Goal: Transaction & Acquisition: Purchase product/service

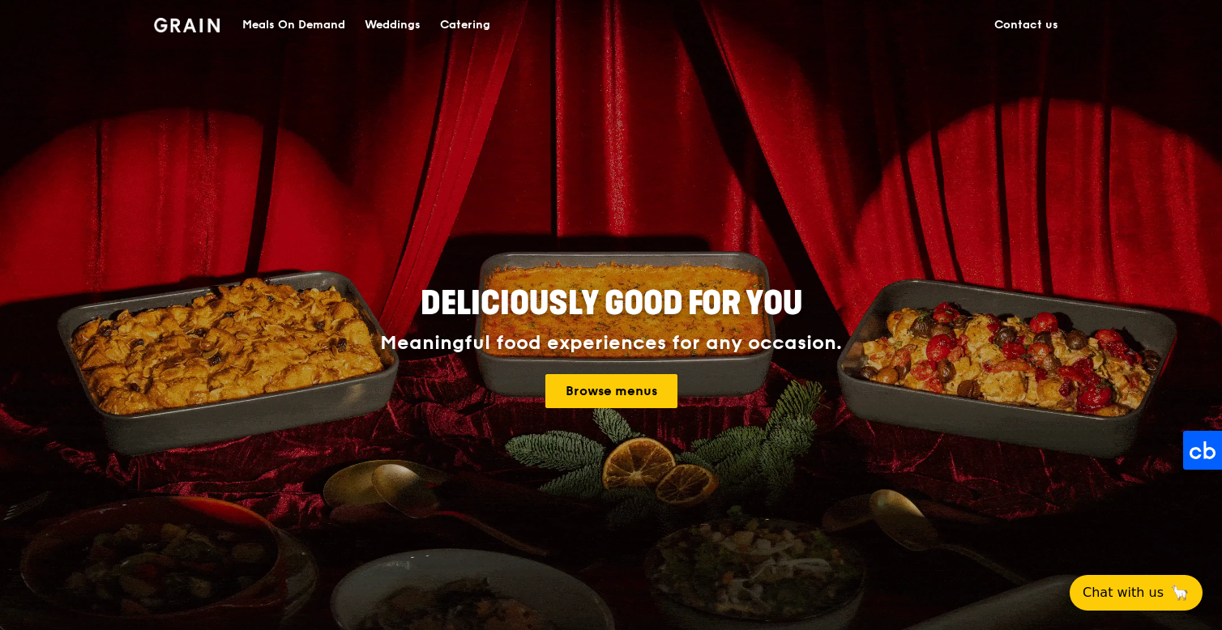
click at [316, 24] on div "Meals On Demand" at bounding box center [293, 25] width 103 height 49
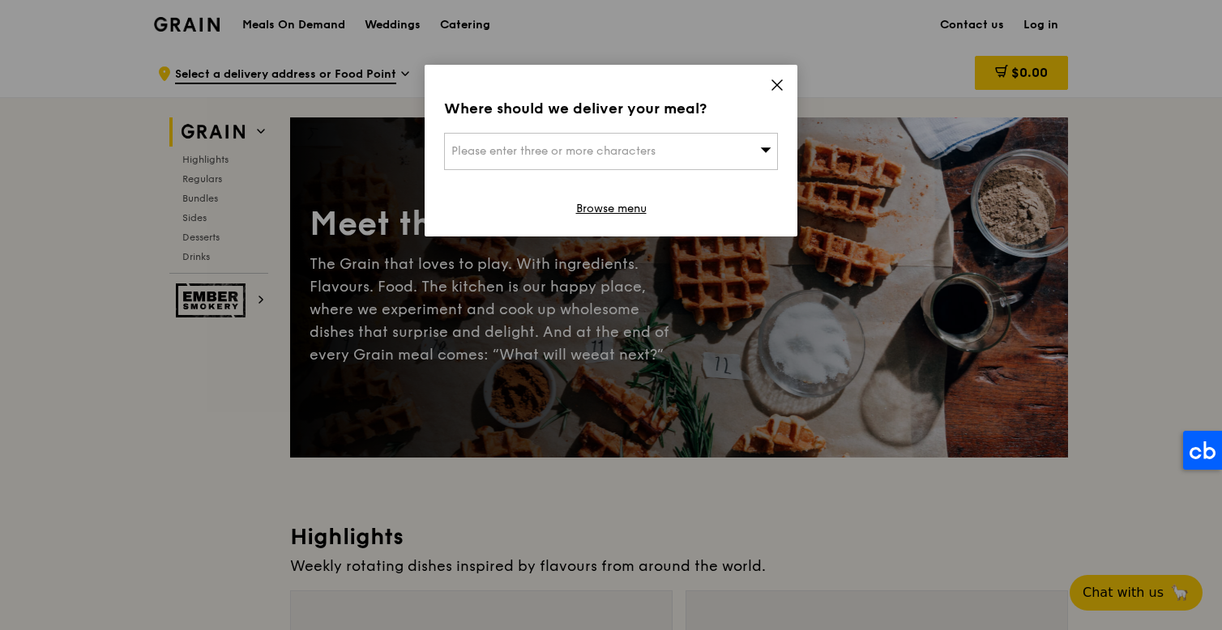
click at [603, 159] on div "Please enter three or more characters" at bounding box center [611, 151] width 334 height 37
click at [603, 141] on input "search" at bounding box center [611, 152] width 332 height 36
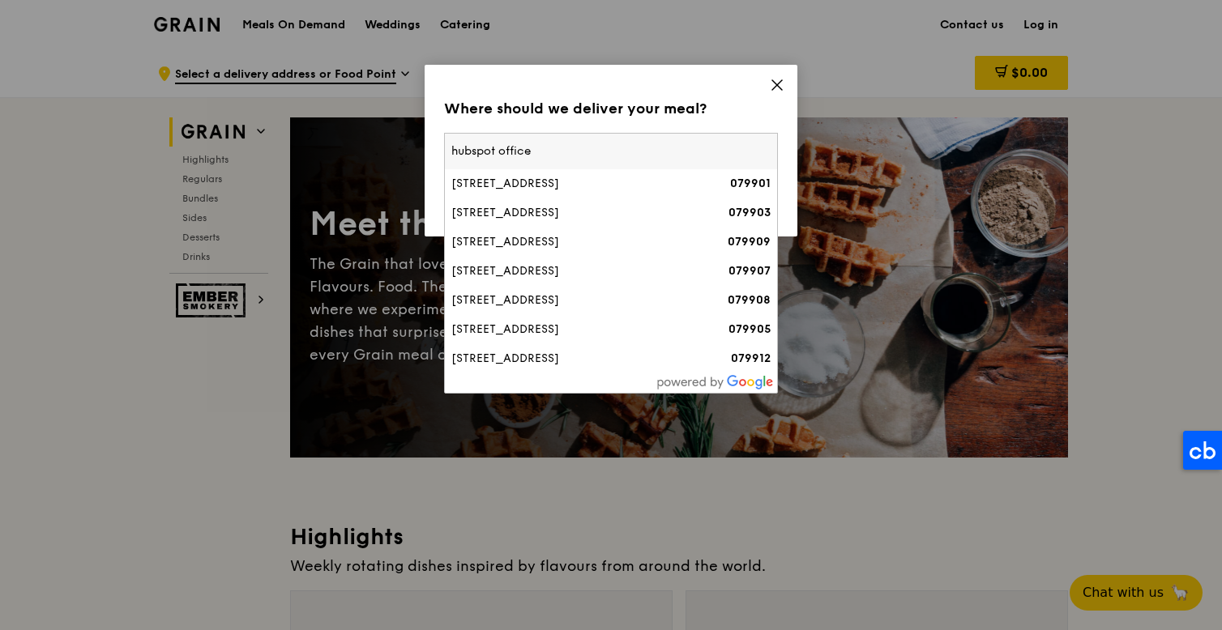
type input "hubspot office"
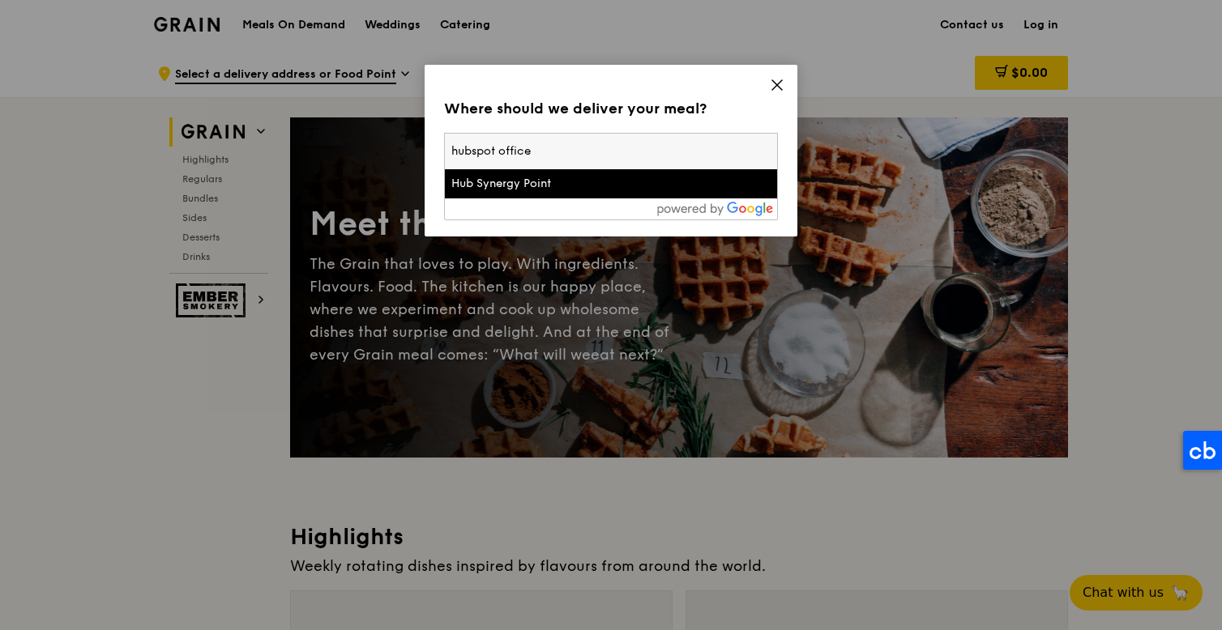
drag, startPoint x: 613, startPoint y: 156, endPoint x: 412, endPoint y: 155, distance: 200.9
click at [412, 155] on div "Where should we deliver your meal? Please enter three or more characters hubspo…" at bounding box center [611, 315] width 1222 height 630
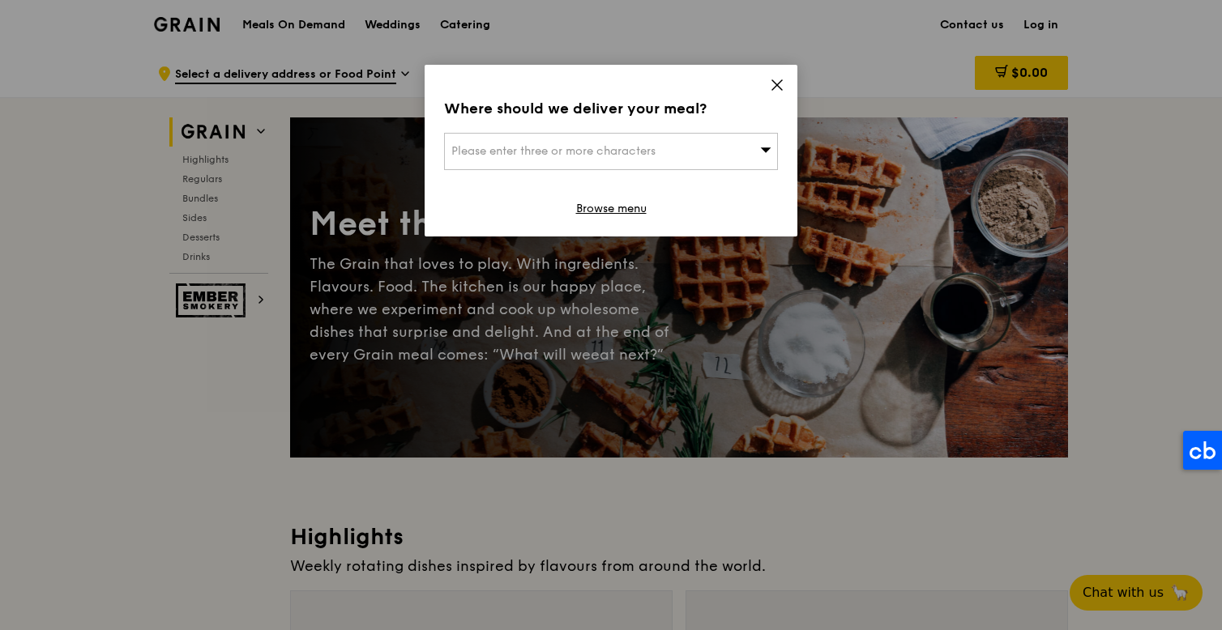
click at [595, 137] on div "Please enter three or more characters" at bounding box center [611, 151] width 334 height 37
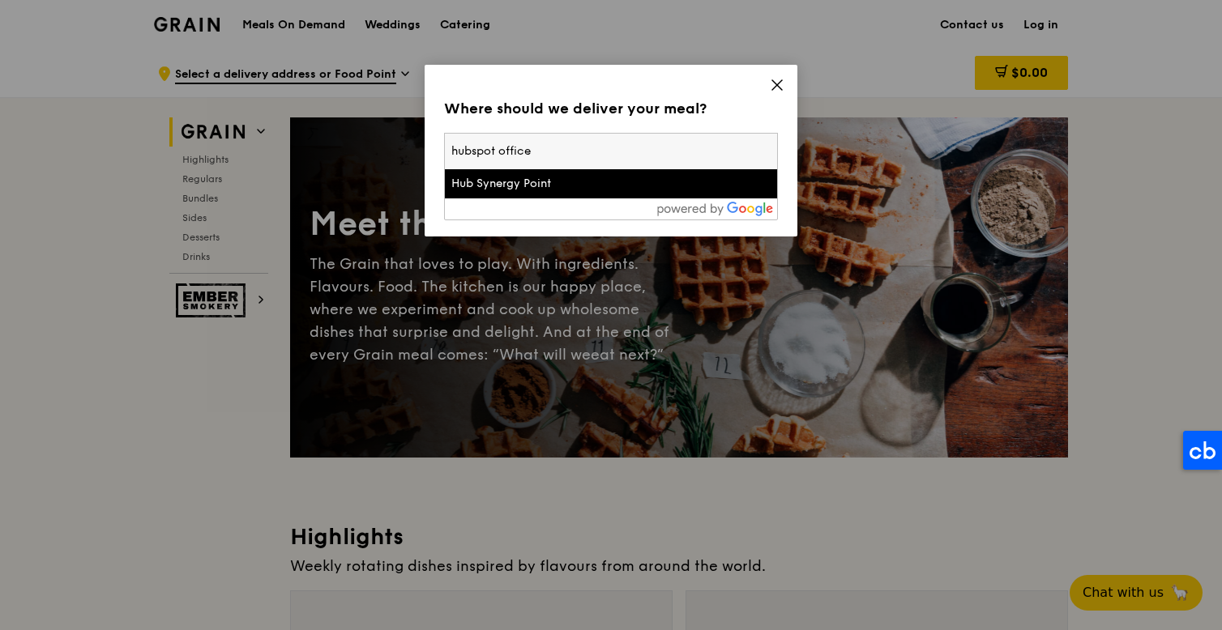
type input "0"
type input "60 anson"
click at [554, 176] on div "[STREET_ADDRESS]" at bounding box center [571, 184] width 240 height 16
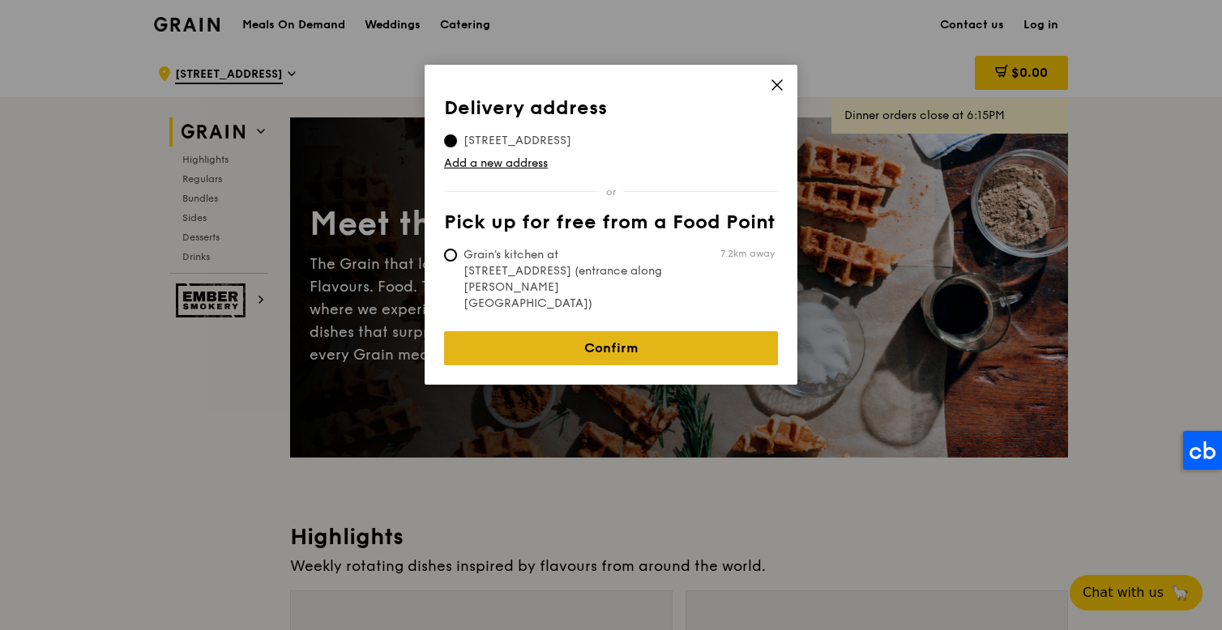
click at [667, 331] on link "Confirm" at bounding box center [611, 348] width 334 height 34
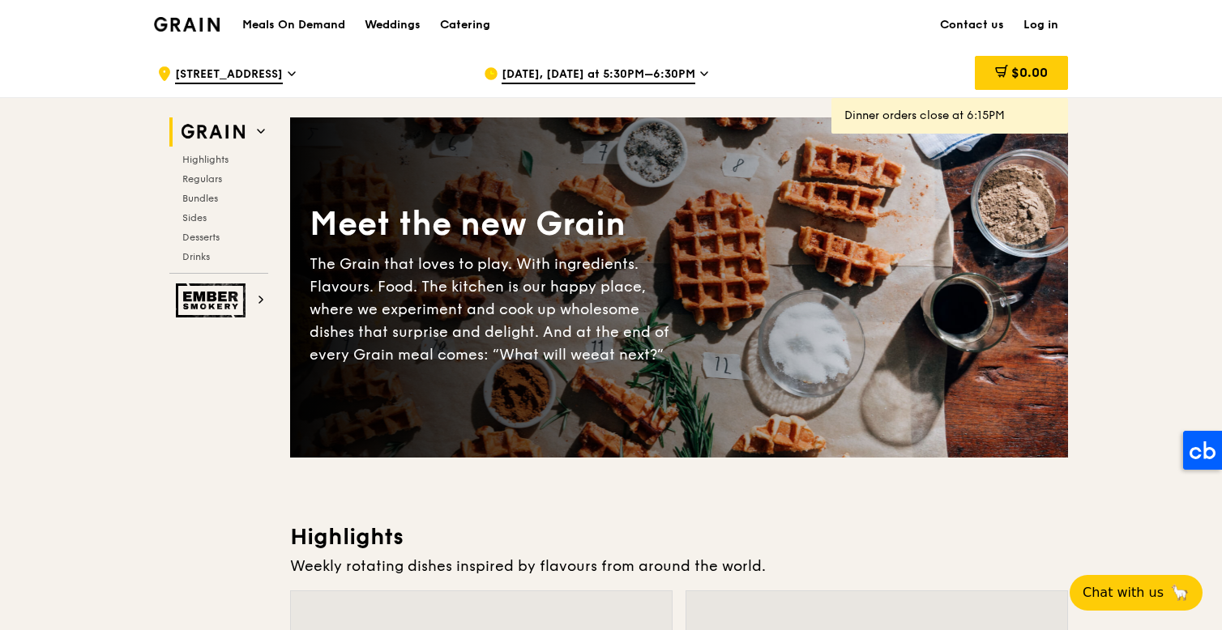
click at [573, 76] on span "Aug 20, Today at 5:30PM–6:30PM" at bounding box center [598, 75] width 194 height 18
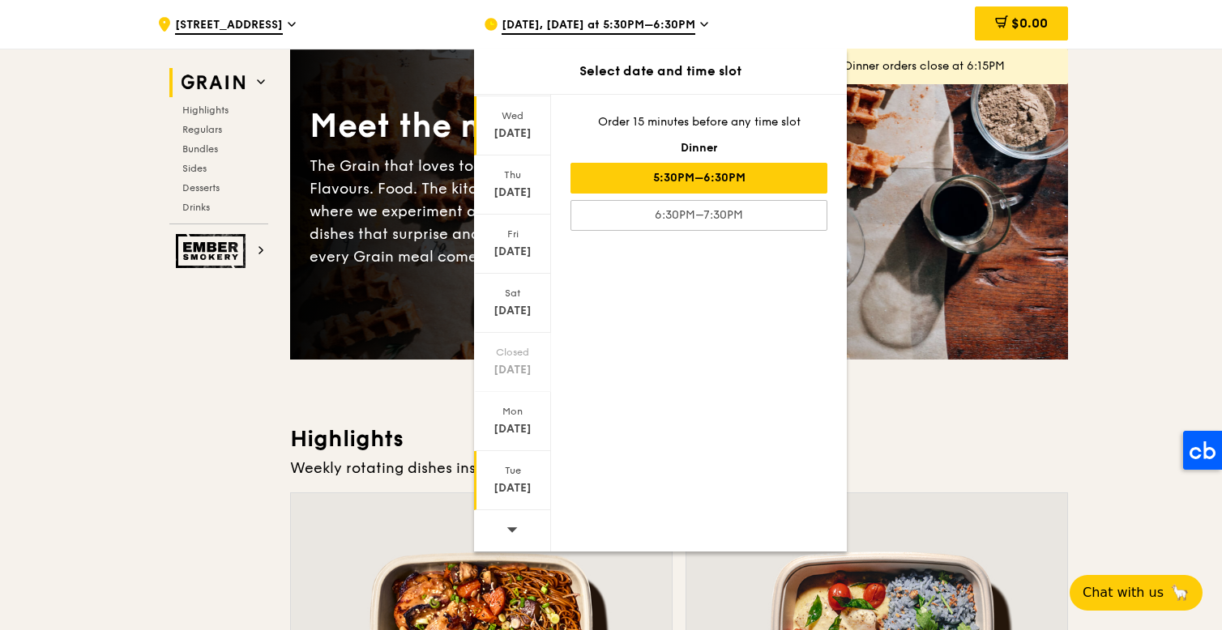
scroll to position [111, 0]
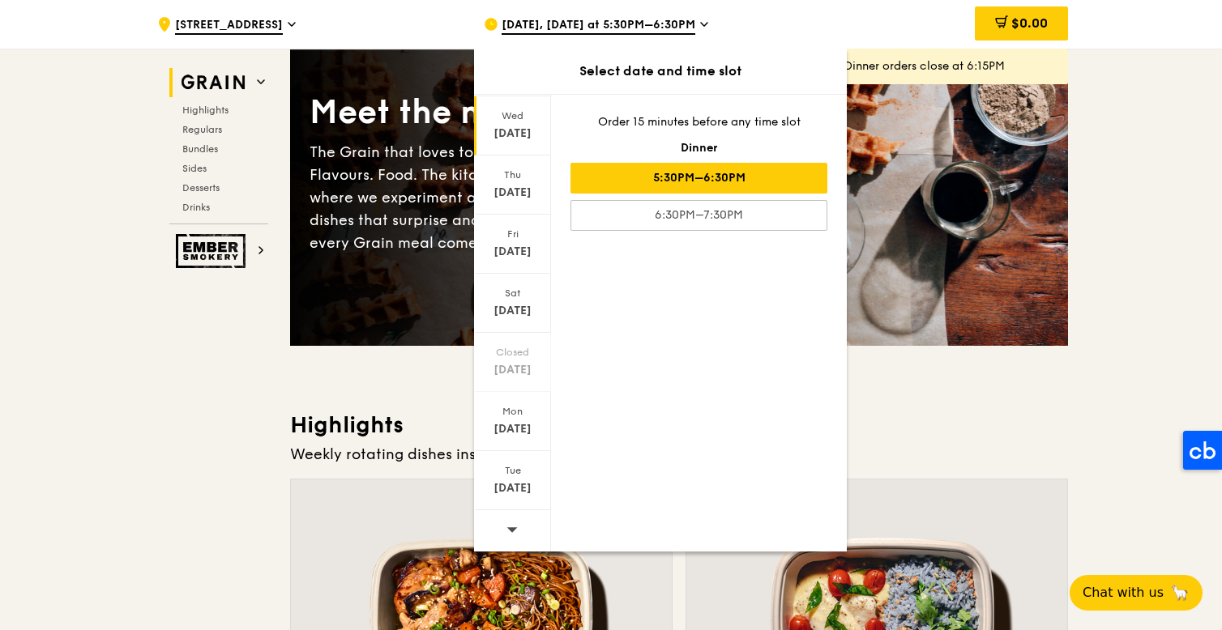
click at [510, 535] on icon at bounding box center [511, 529] width 11 height 12
click at [522, 143] on div "Wed Aug 27" at bounding box center [512, 125] width 77 height 59
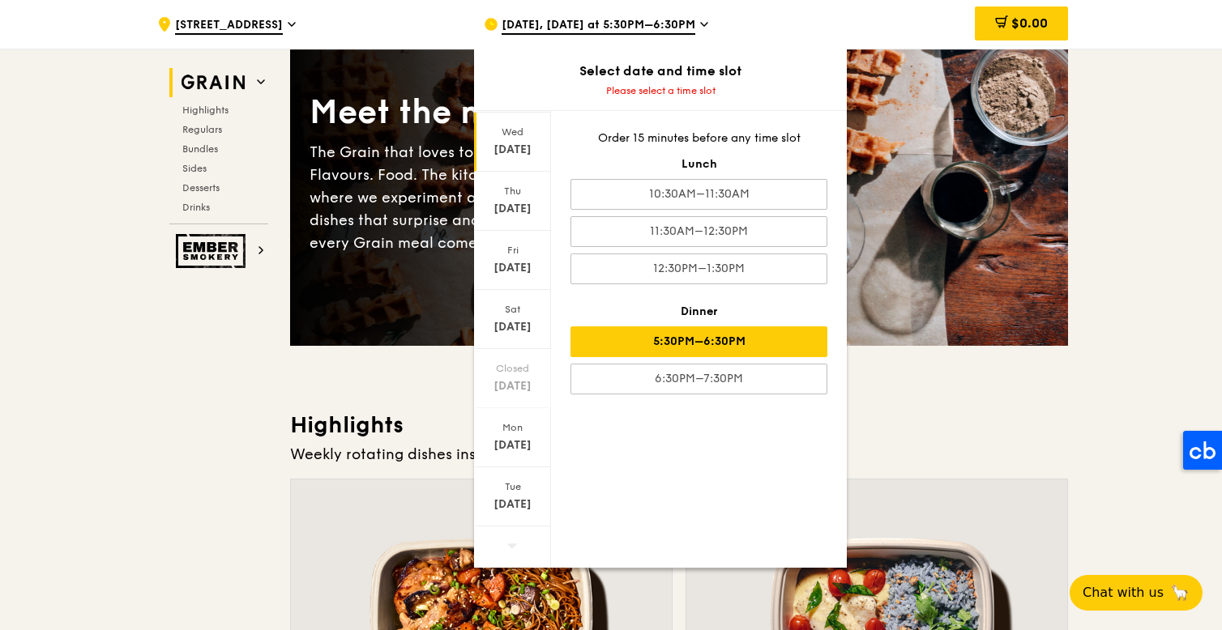
click at [730, 340] on div "5:30PM–6:30PM" at bounding box center [698, 341] width 257 height 31
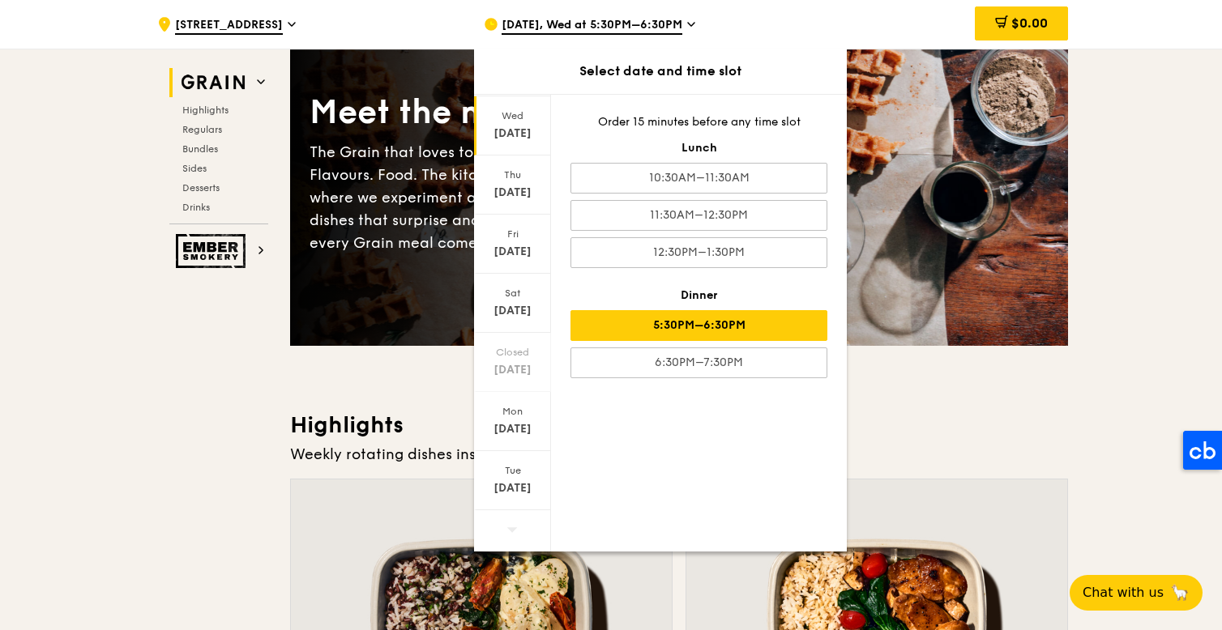
click at [433, 439] on h3 "Highlights" at bounding box center [679, 425] width 778 height 29
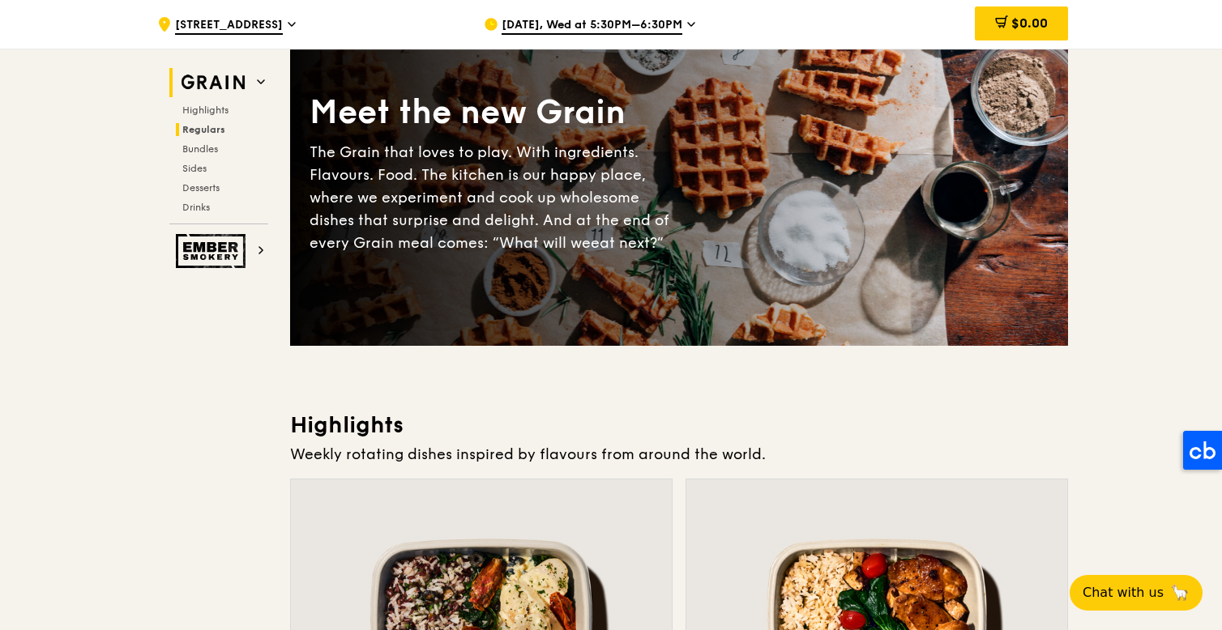
click at [207, 125] on span "Regulars" at bounding box center [203, 129] width 43 height 11
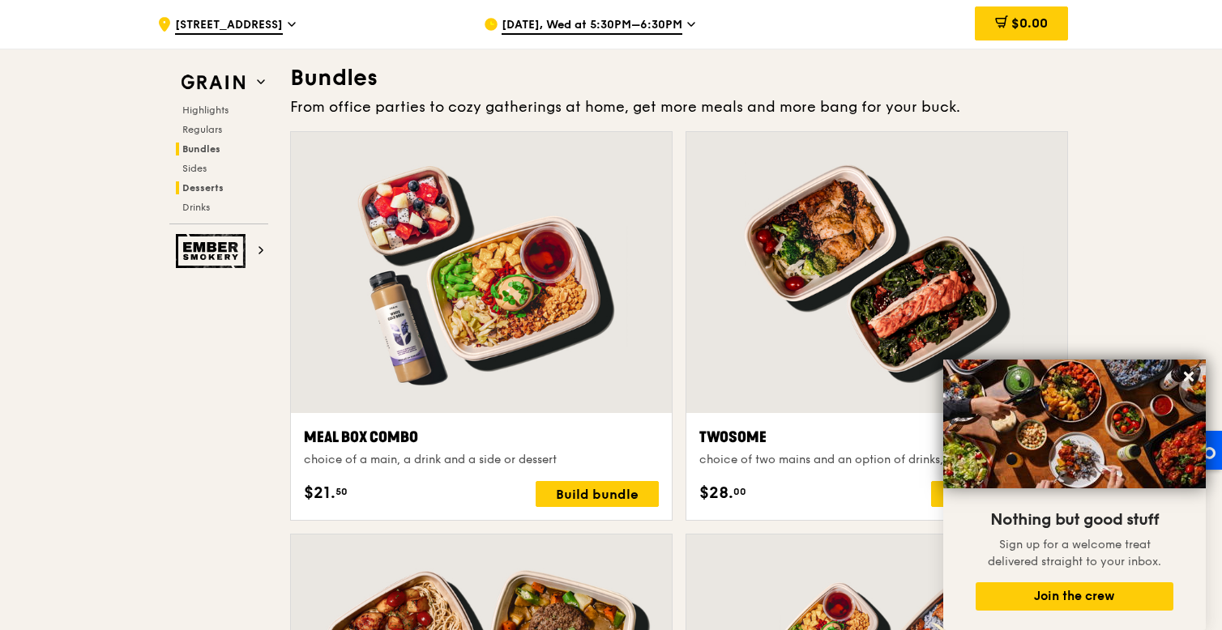
click at [215, 190] on span "Desserts" at bounding box center [202, 187] width 41 height 11
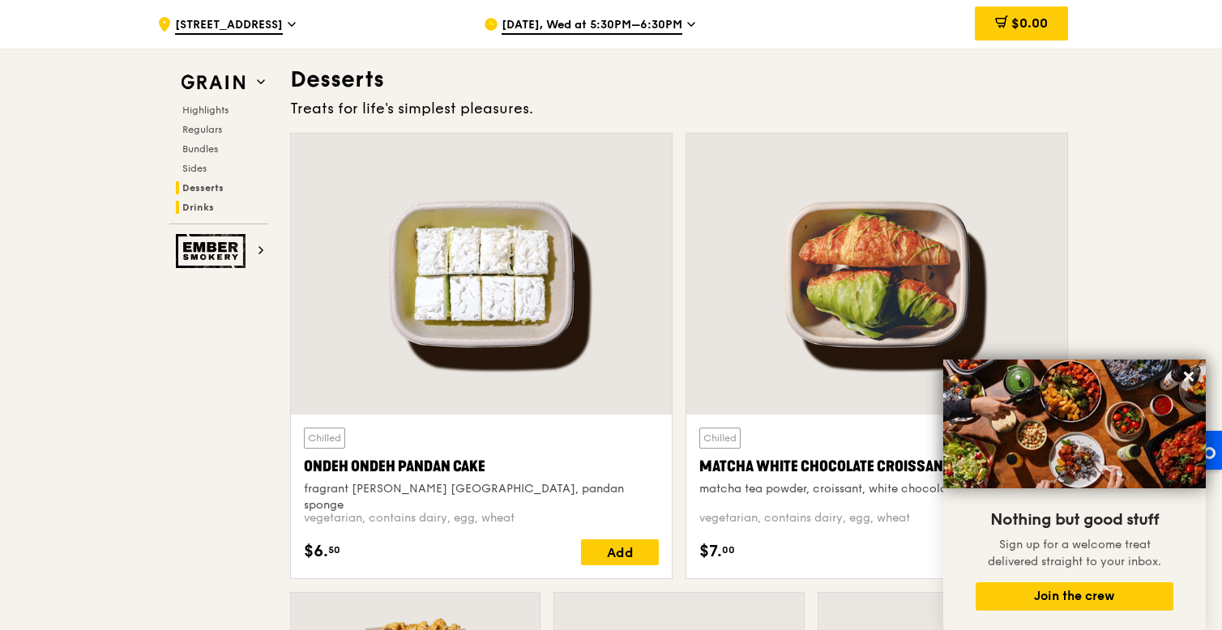
click at [199, 203] on span "Drinks" at bounding box center [198, 207] width 32 height 11
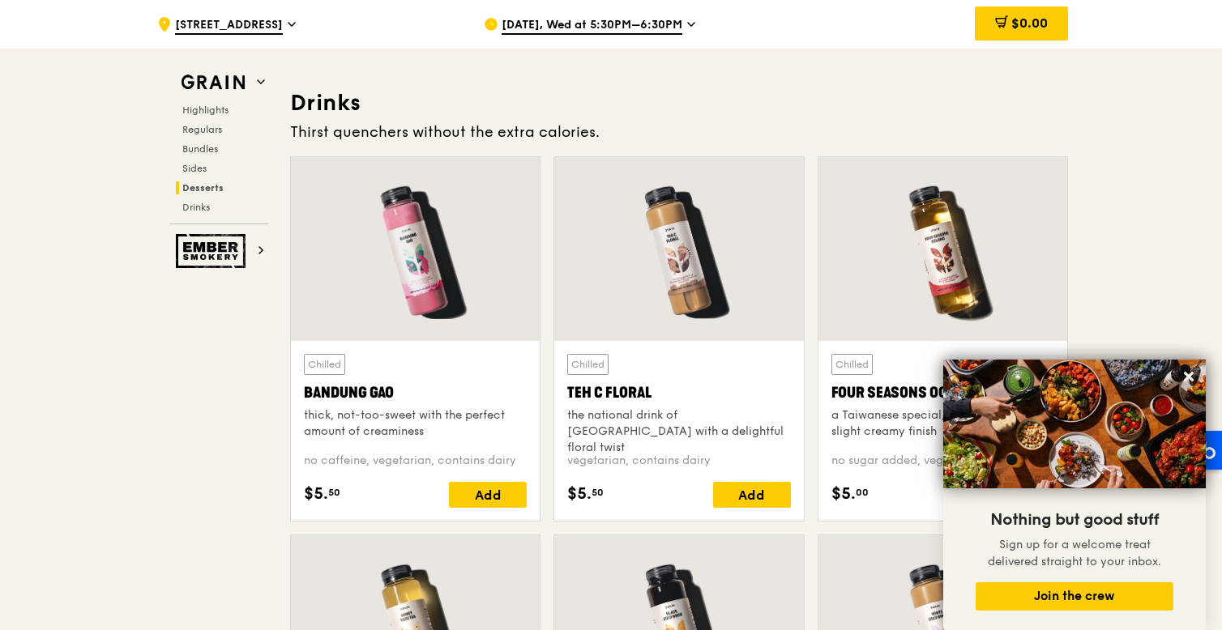
scroll to position [5605, 0]
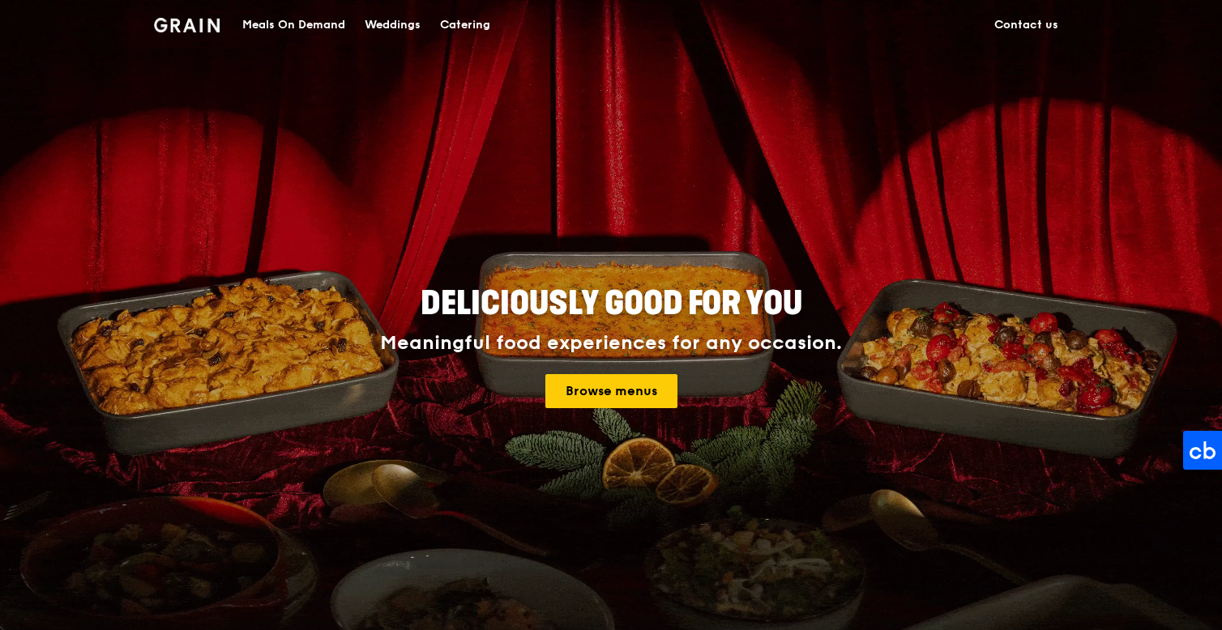
click at [369, 113] on div "Deliciously good for you Meaningful food experiences for any occasion. Browse m…" at bounding box center [610, 349] width 907 height 600
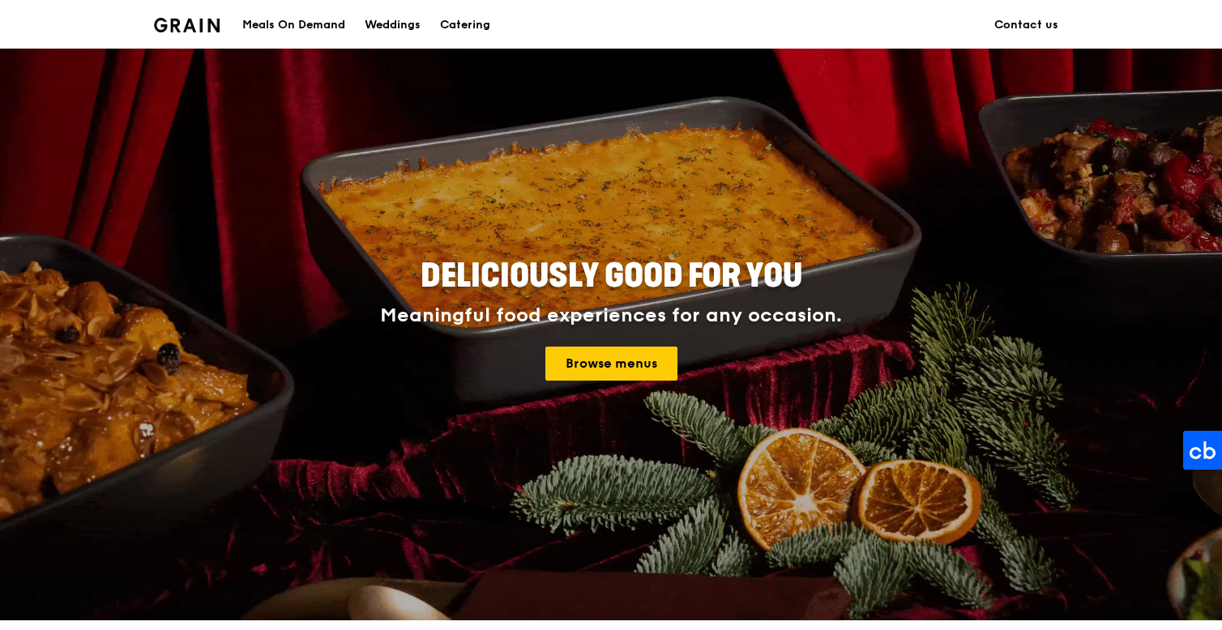
scroll to position [31, 0]
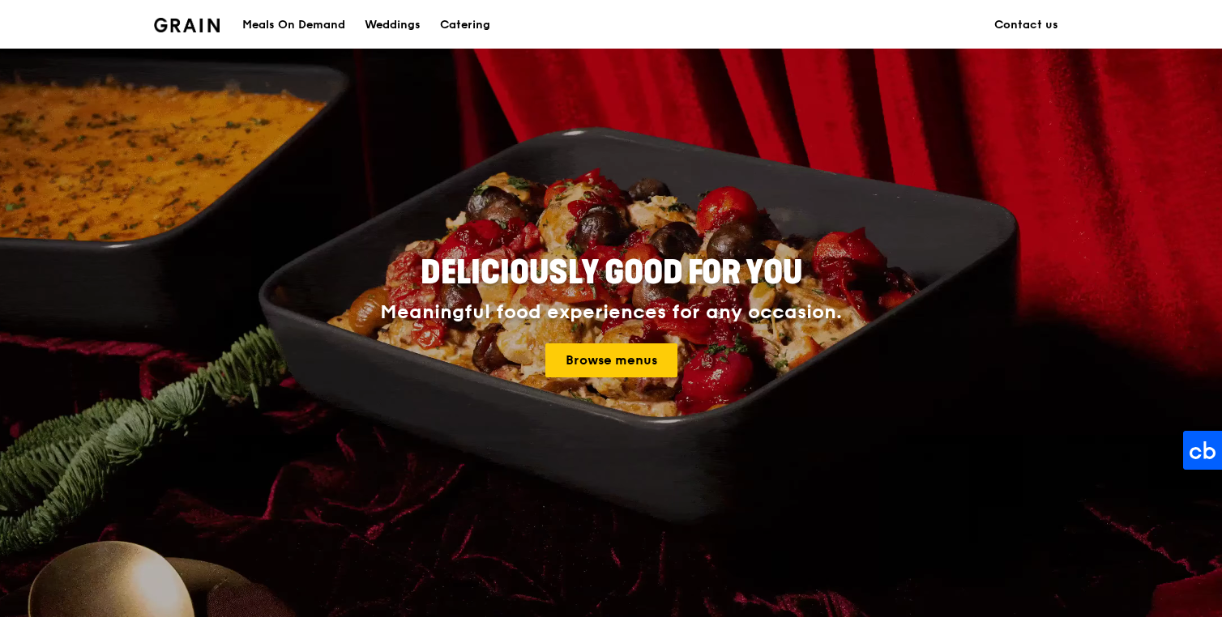
click at [322, 23] on div "Meals On Demand" at bounding box center [293, 25] width 103 height 49
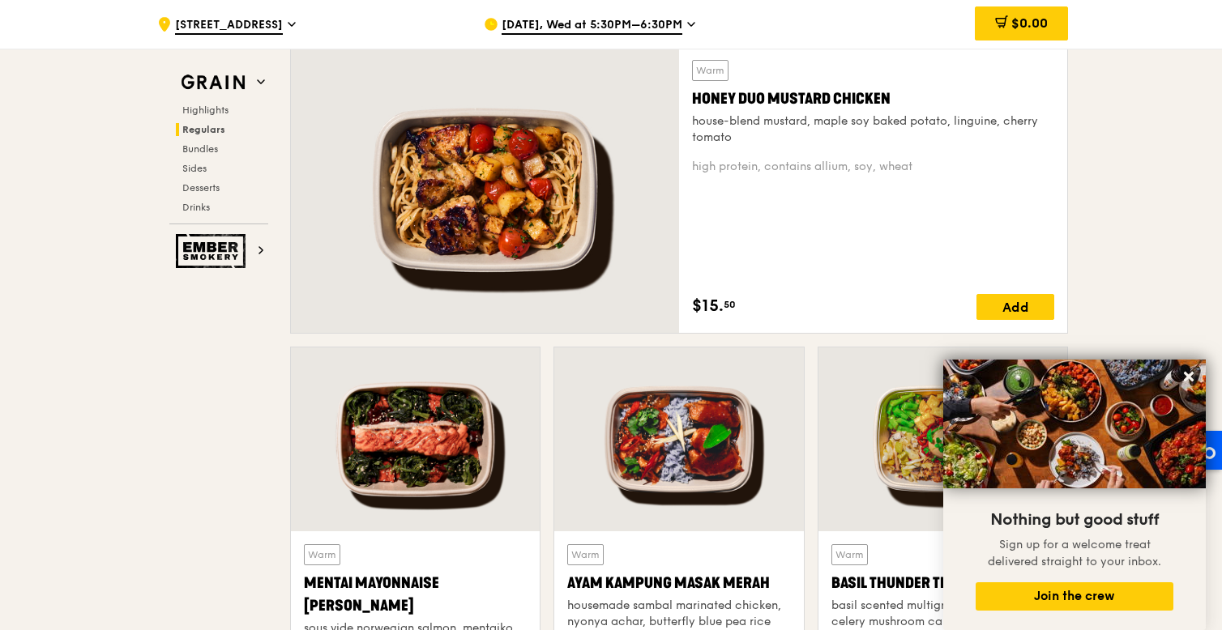
scroll to position [1157, 0]
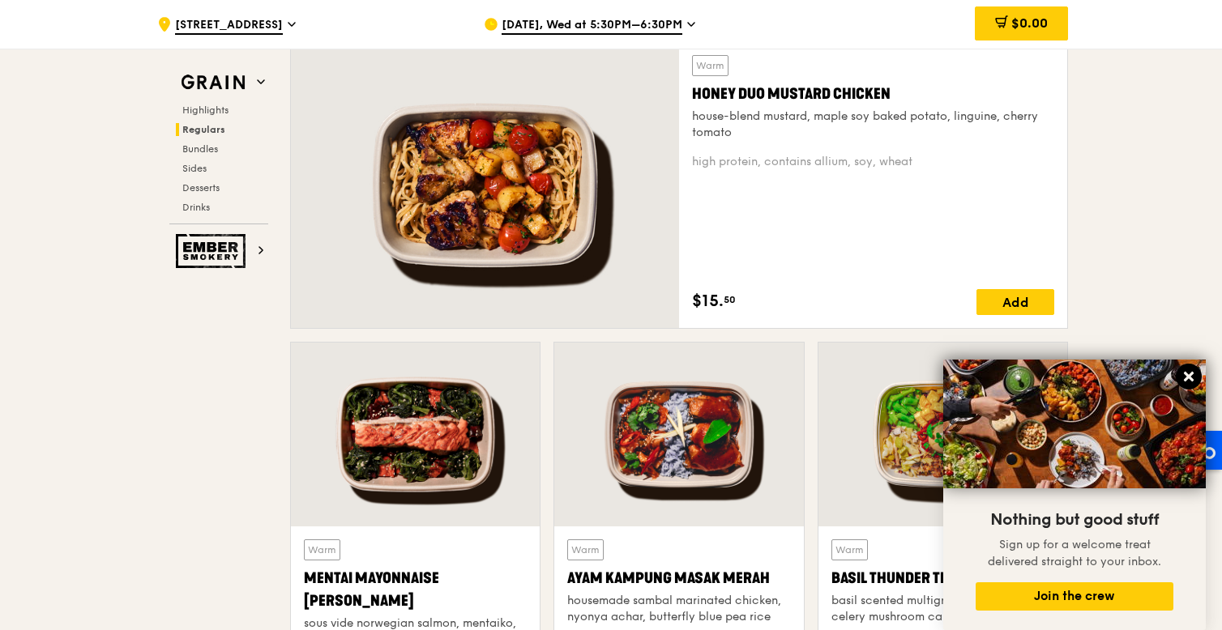
click at [1190, 376] on icon at bounding box center [1189, 377] width 10 height 10
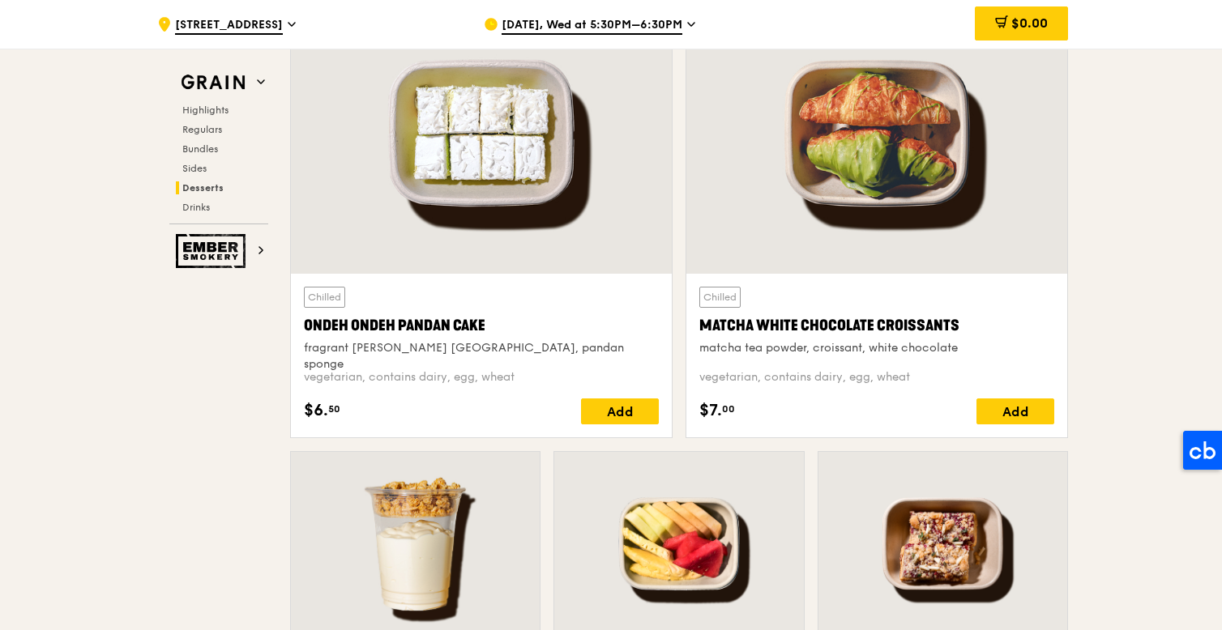
scroll to position [4759, 0]
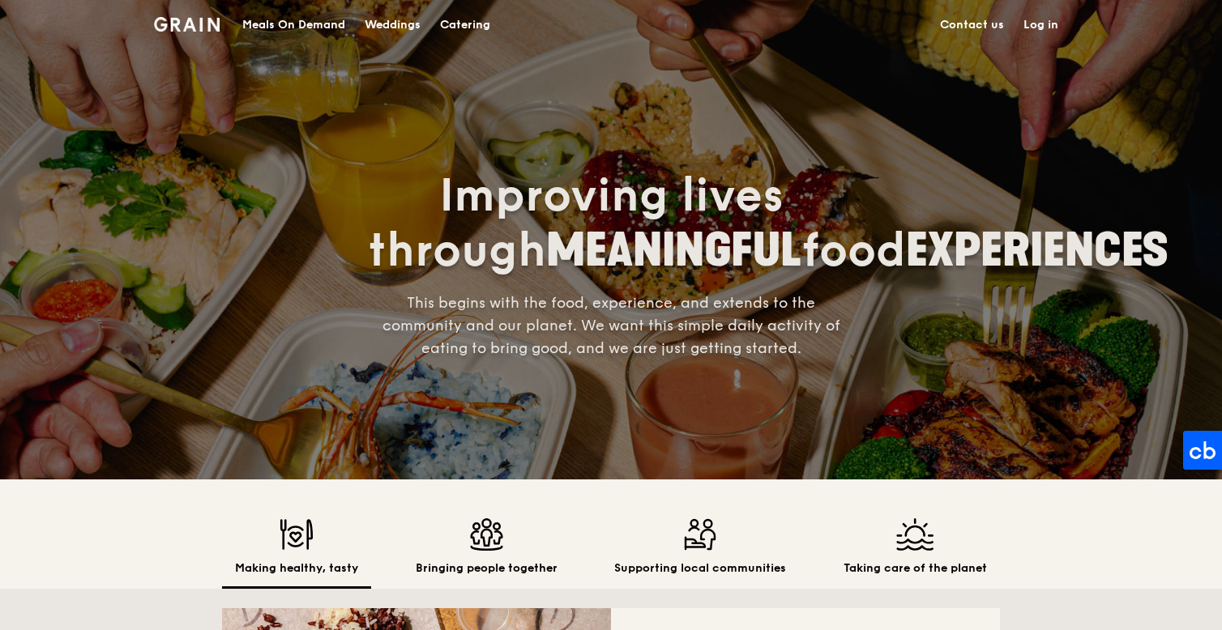
click at [443, 256] on span "Improving lives through MEANINGFUL food EXPERIENCES" at bounding box center [768, 224] width 800 height 110
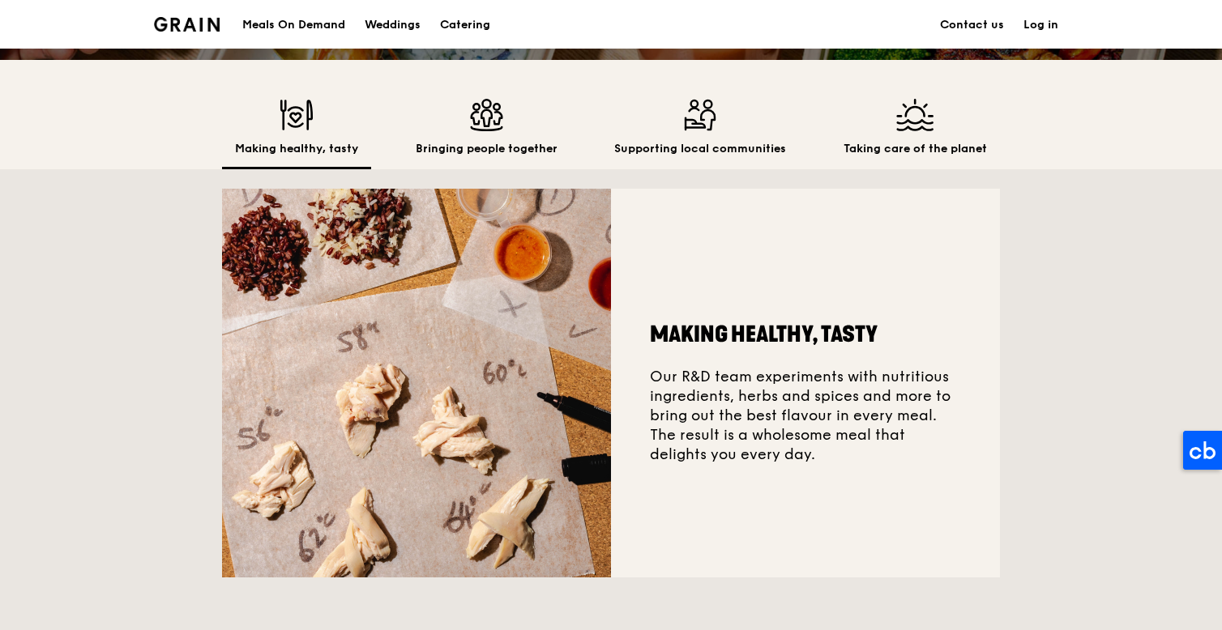
scroll to position [421, 0]
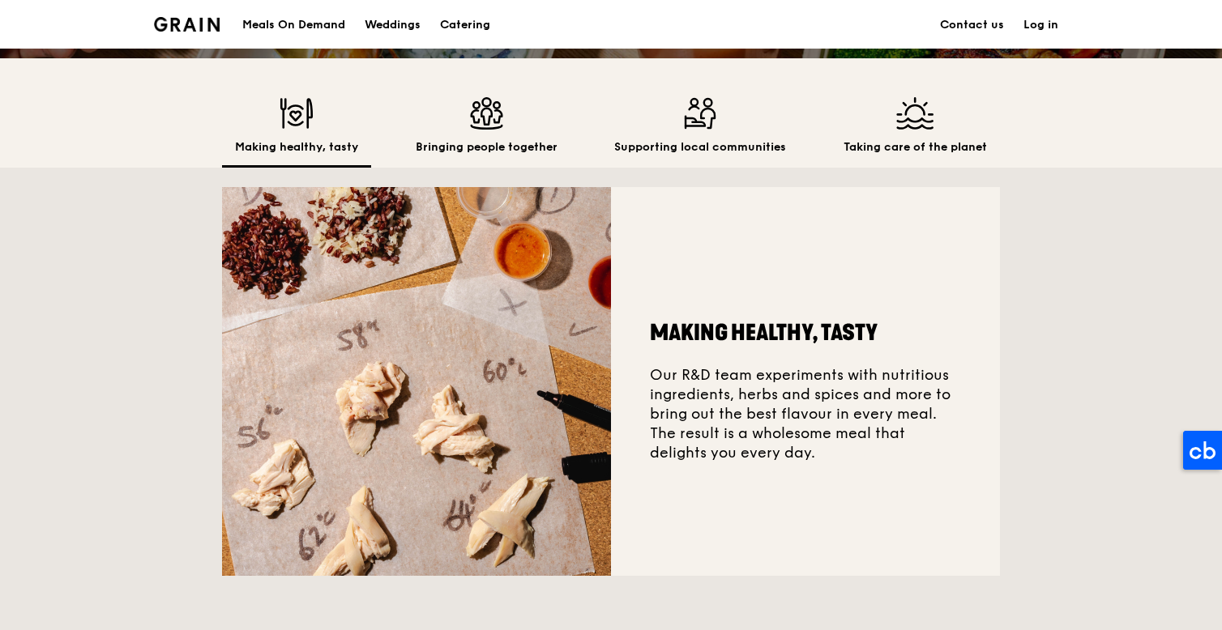
click at [466, 101] on img at bounding box center [487, 113] width 142 height 32
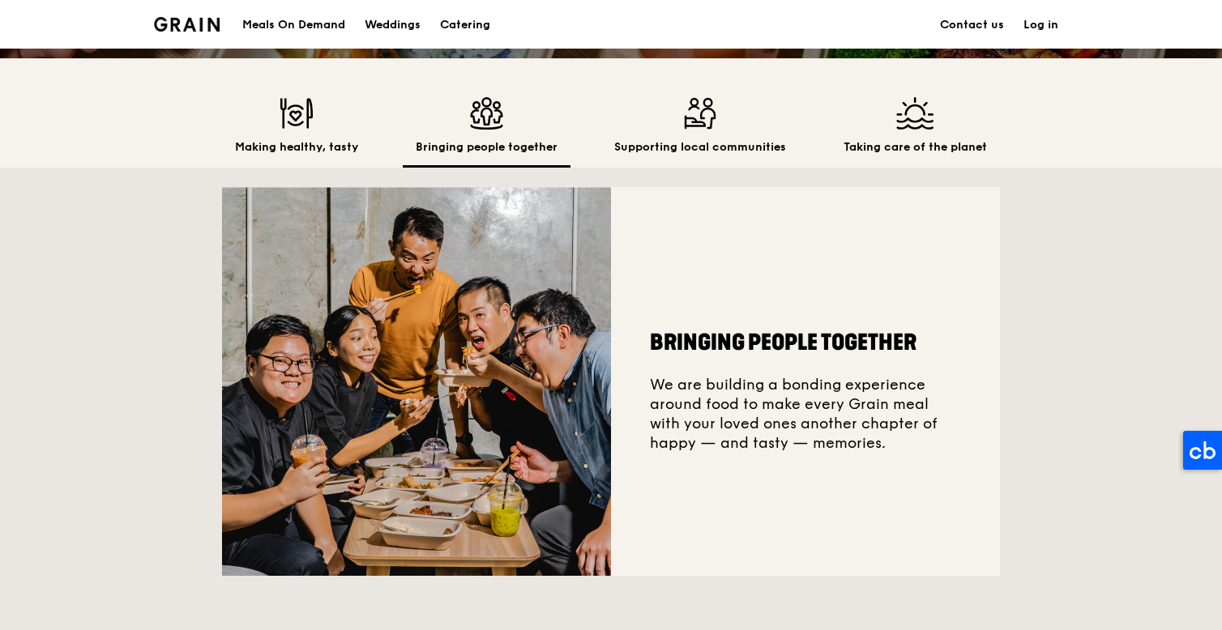
click at [293, 19] on div "Meals On Demand" at bounding box center [293, 25] width 103 height 49
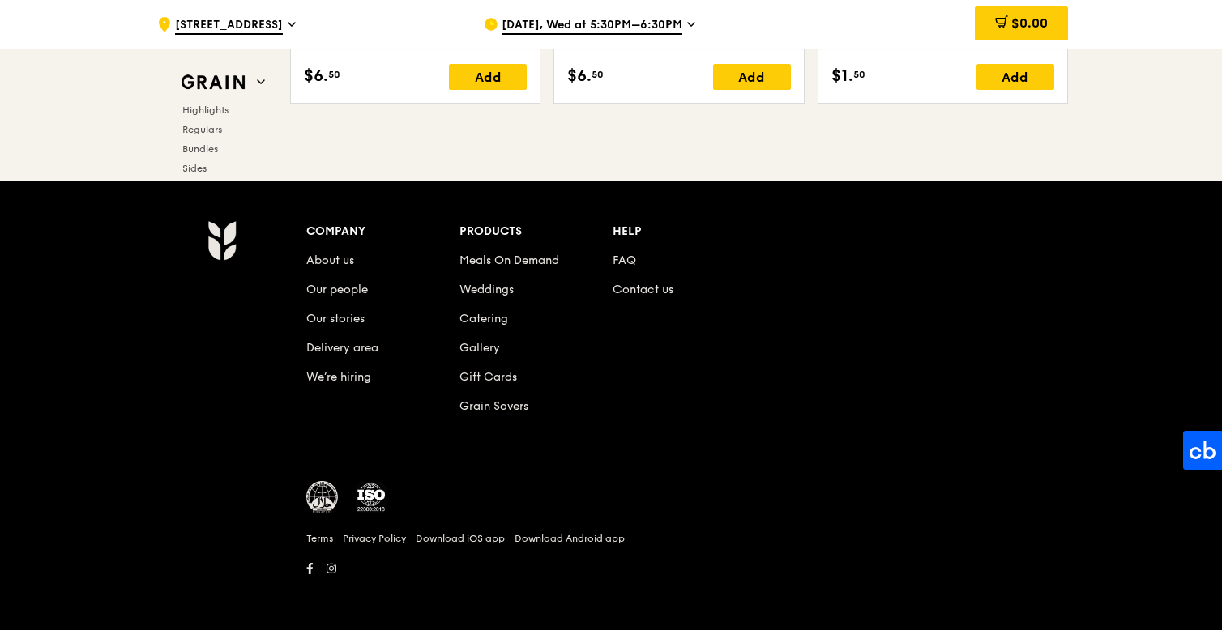
scroll to position [6774, 0]
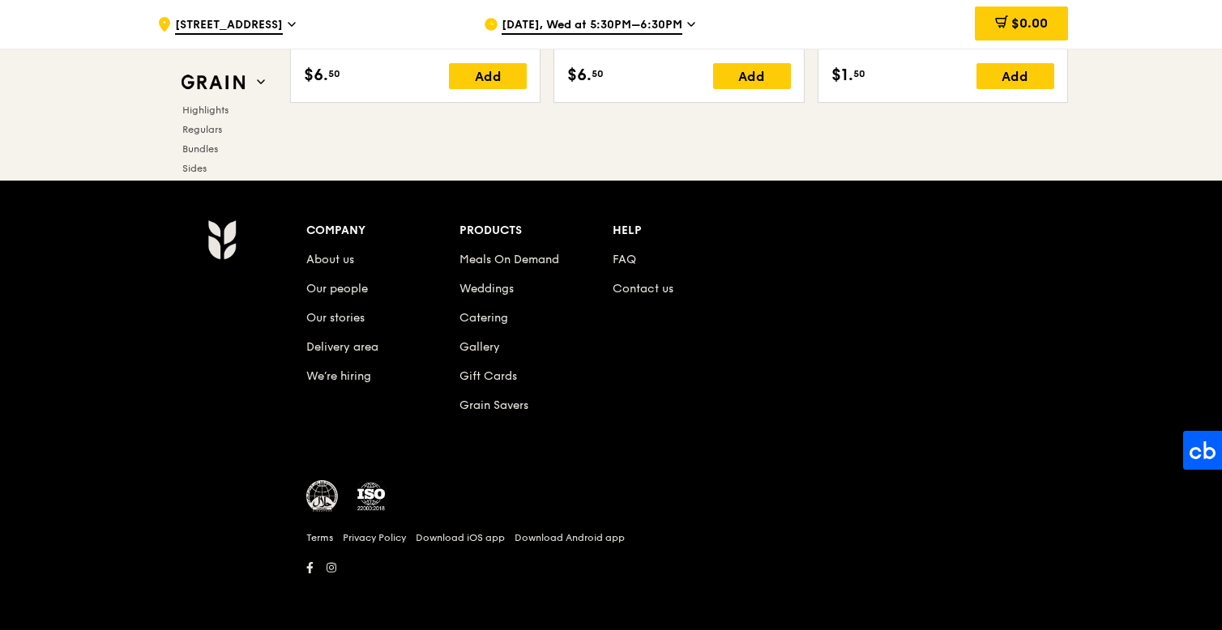
click at [886, 392] on div "Company About us Our people Our stories Delivery area We’re hiring Products Mea…" at bounding box center [688, 331] width 765 height 222
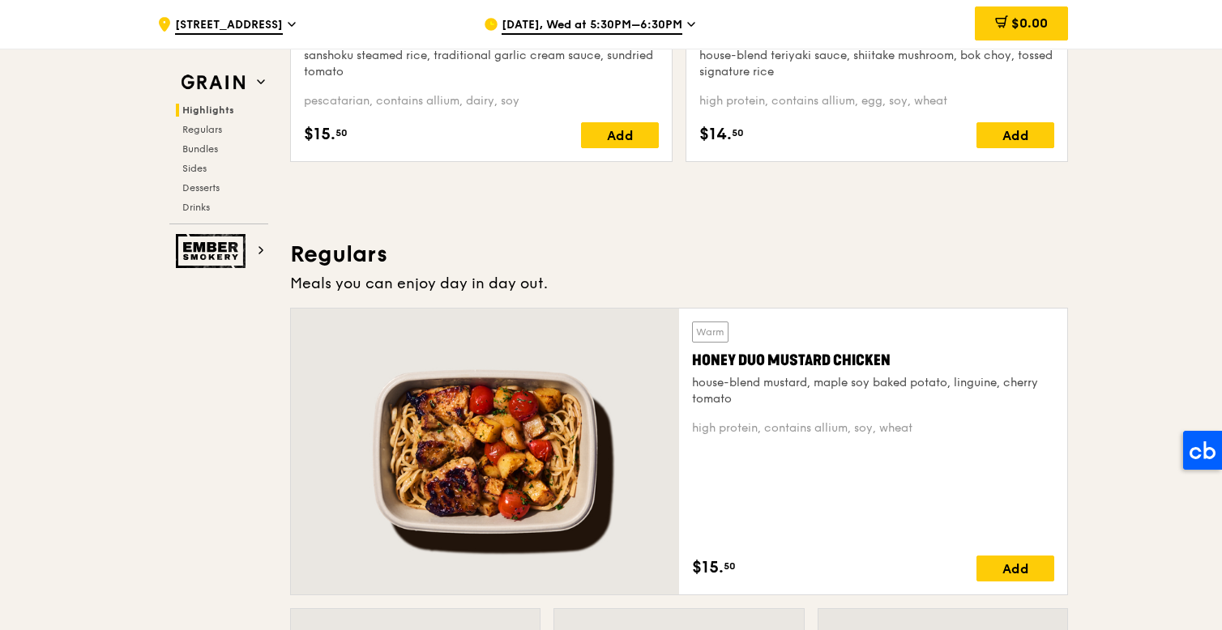
scroll to position [834, 0]
